Goal: Task Accomplishment & Management: Manage account settings

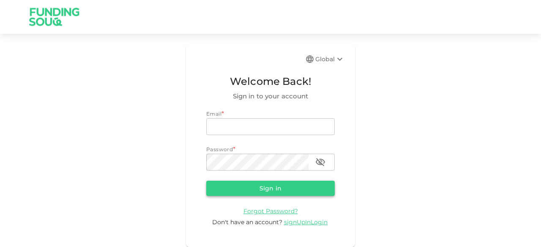
type input "[EMAIL_ADDRESS][DOMAIN_NAME]"
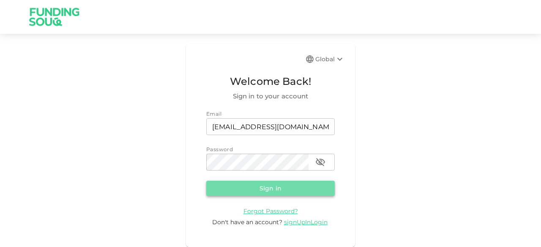
click at [228, 189] on button "Sign in" at bounding box center [270, 188] width 129 height 15
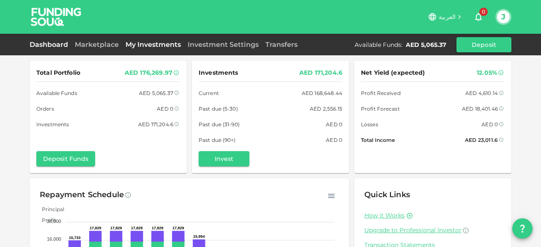
click at [159, 44] on link "My Investments" at bounding box center [153, 45] width 62 height 8
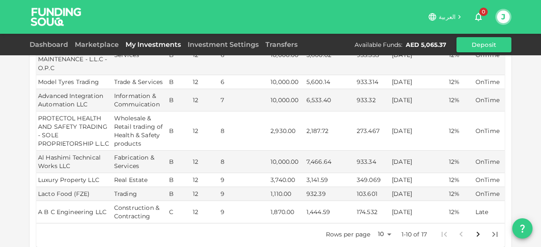
scroll to position [202, 0]
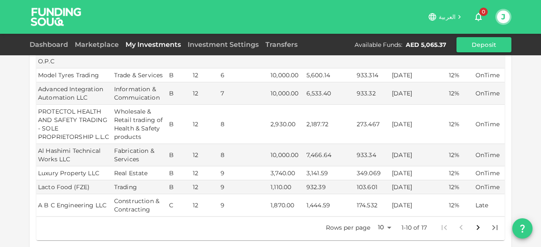
click at [475, 223] on icon "Go to next page" at bounding box center [478, 228] width 10 height 10
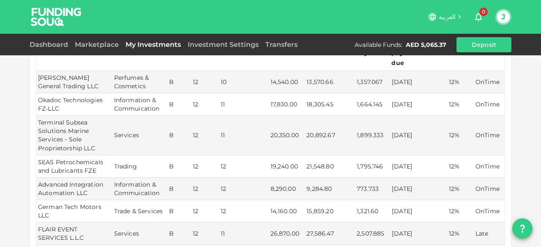
scroll to position [111, 0]
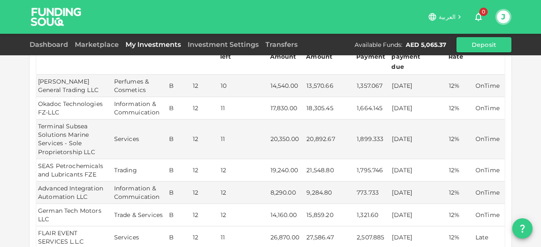
click at [369, 227] on td "2,507.885" at bounding box center [372, 238] width 35 height 22
click at [83, 227] on td "FLAIR EVENT SERVICES L.L.C" at bounding box center [74, 238] width 76 height 22
